Goal: Transaction & Acquisition: Purchase product/service

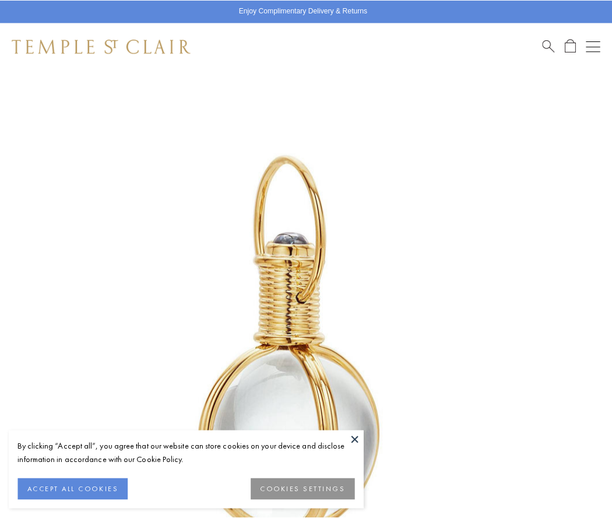
scroll to position [302, 0]
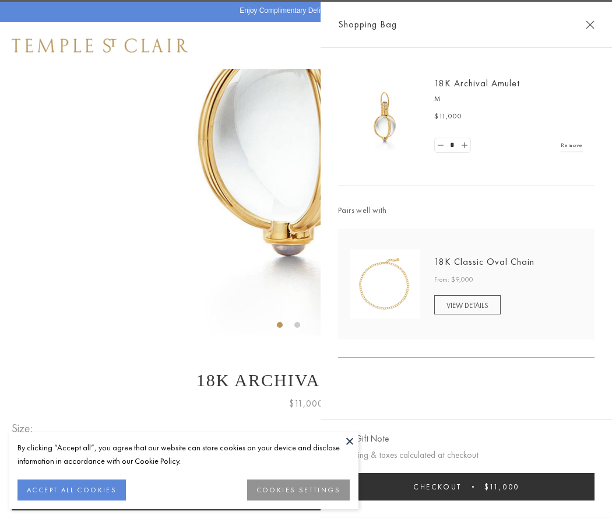
click at [466, 486] on button "Checkout $11,000" at bounding box center [466, 486] width 256 height 27
